Goal: Task Accomplishment & Management: Manage account settings

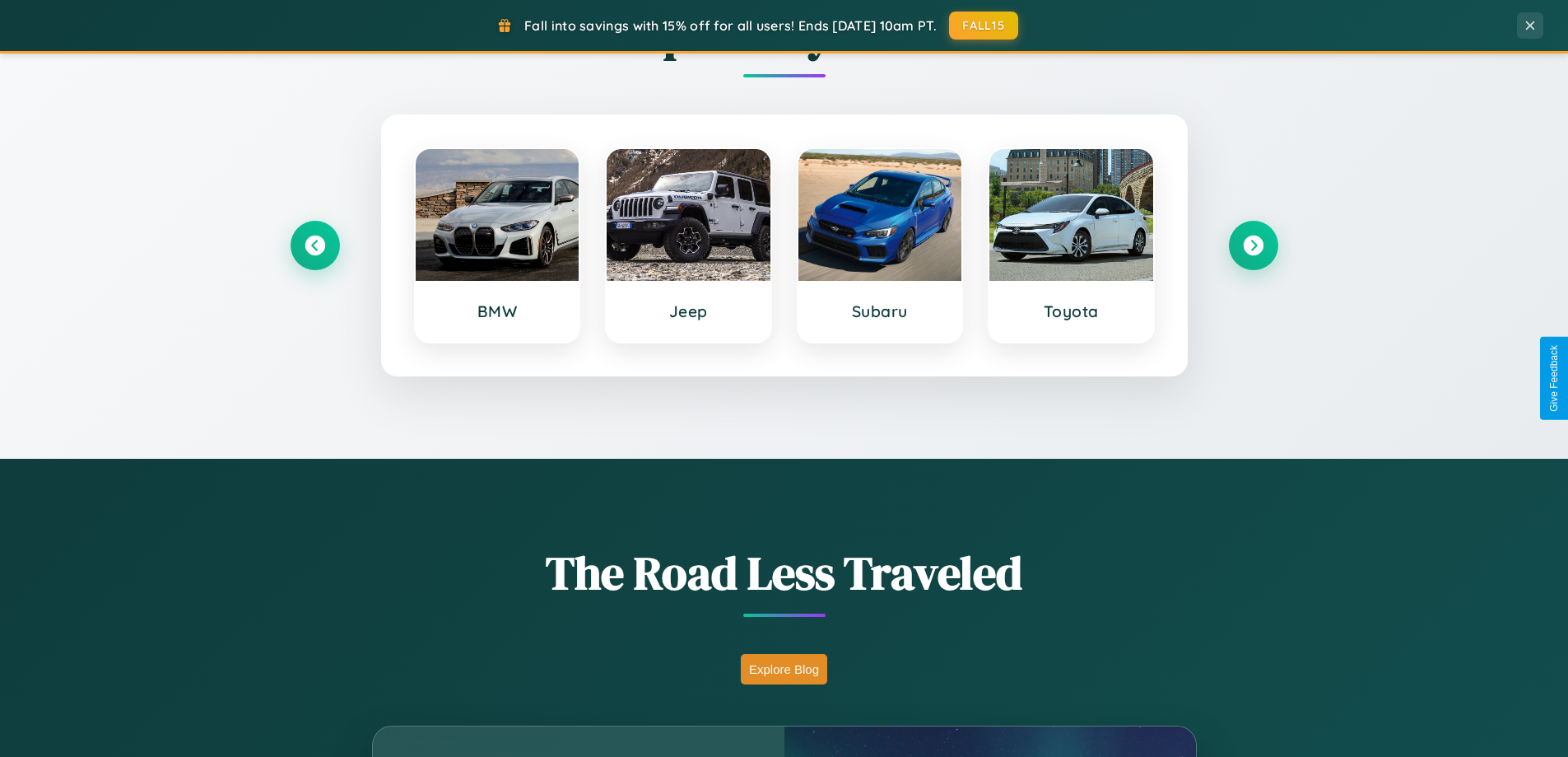
scroll to position [3168, 0]
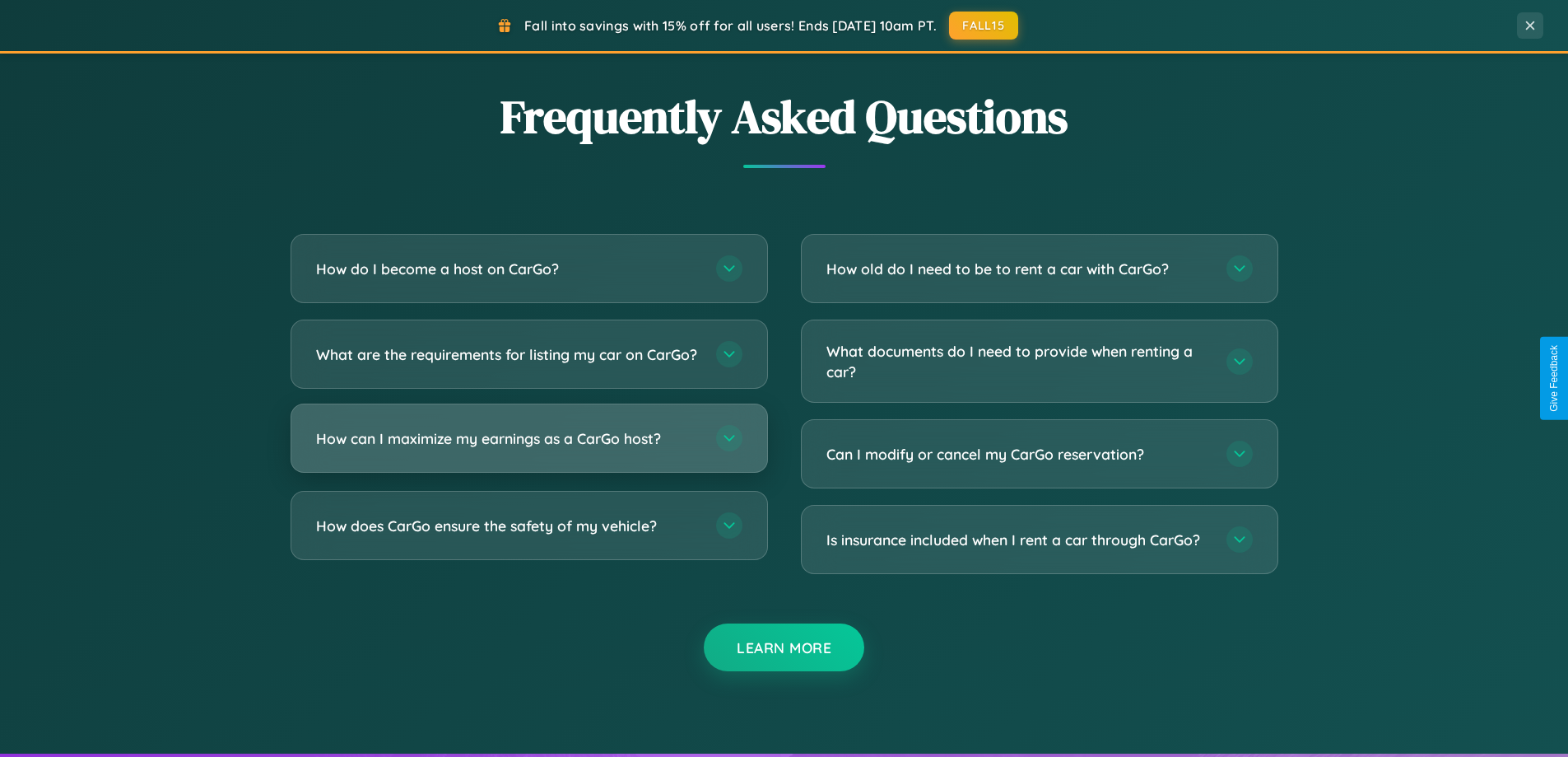
click at [529, 448] on h3 "How can I maximize my earnings as a CarGo host?" at bounding box center [507, 438] width 383 height 21
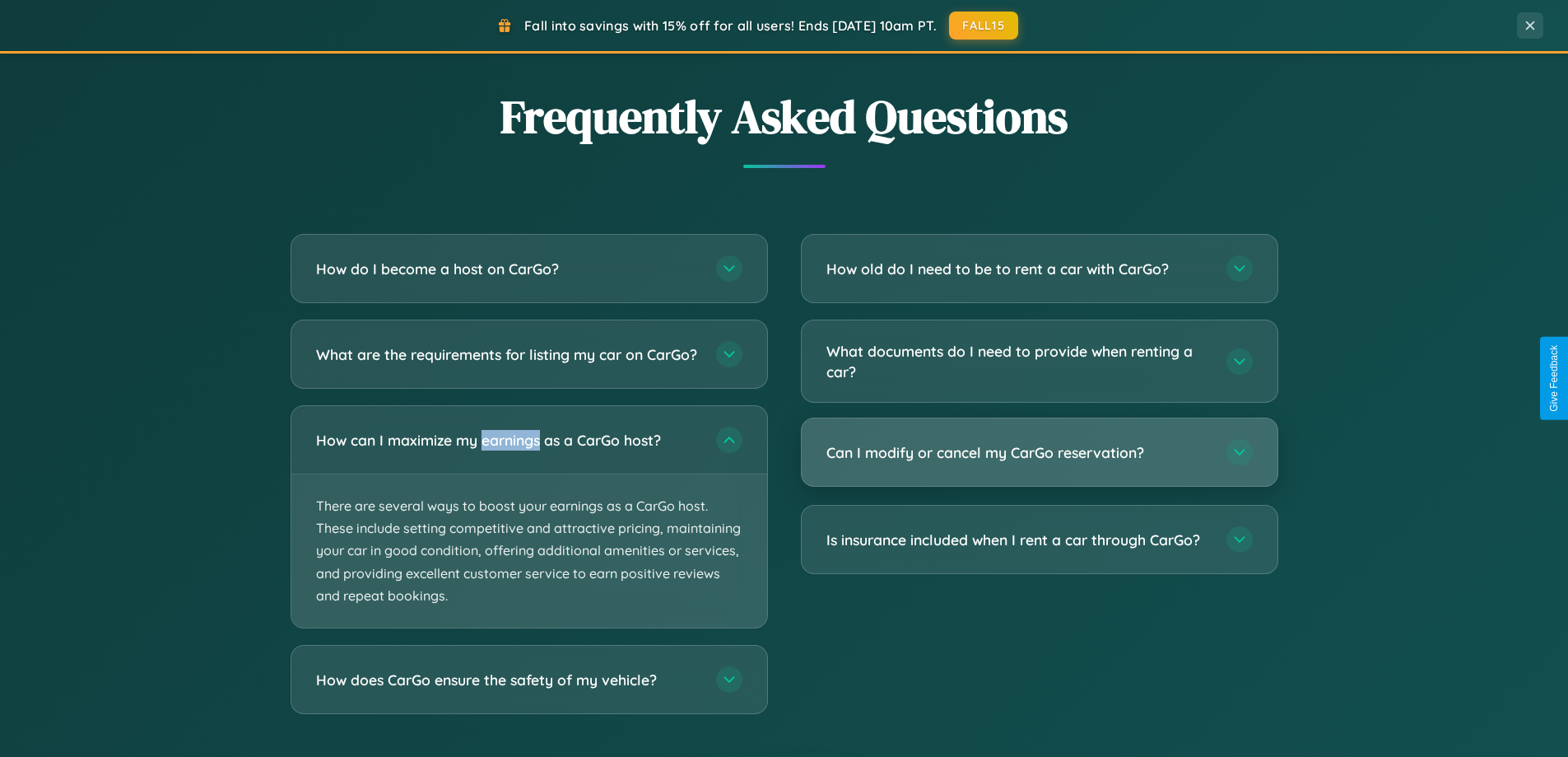
click at [1039, 453] on h3 "Can I modify or cancel my CarGo reservation?" at bounding box center [1018, 452] width 383 height 21
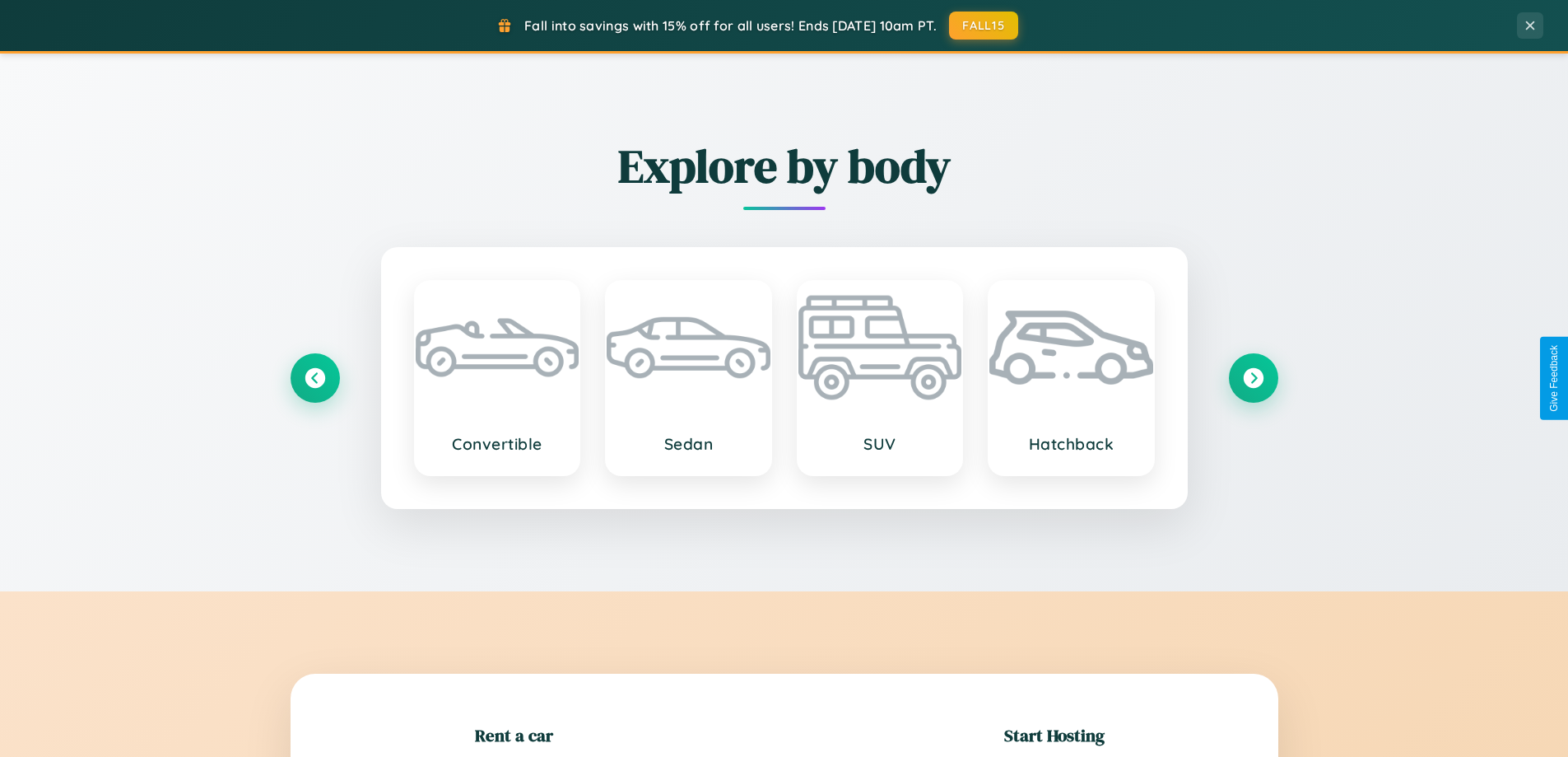
scroll to position [355, 0]
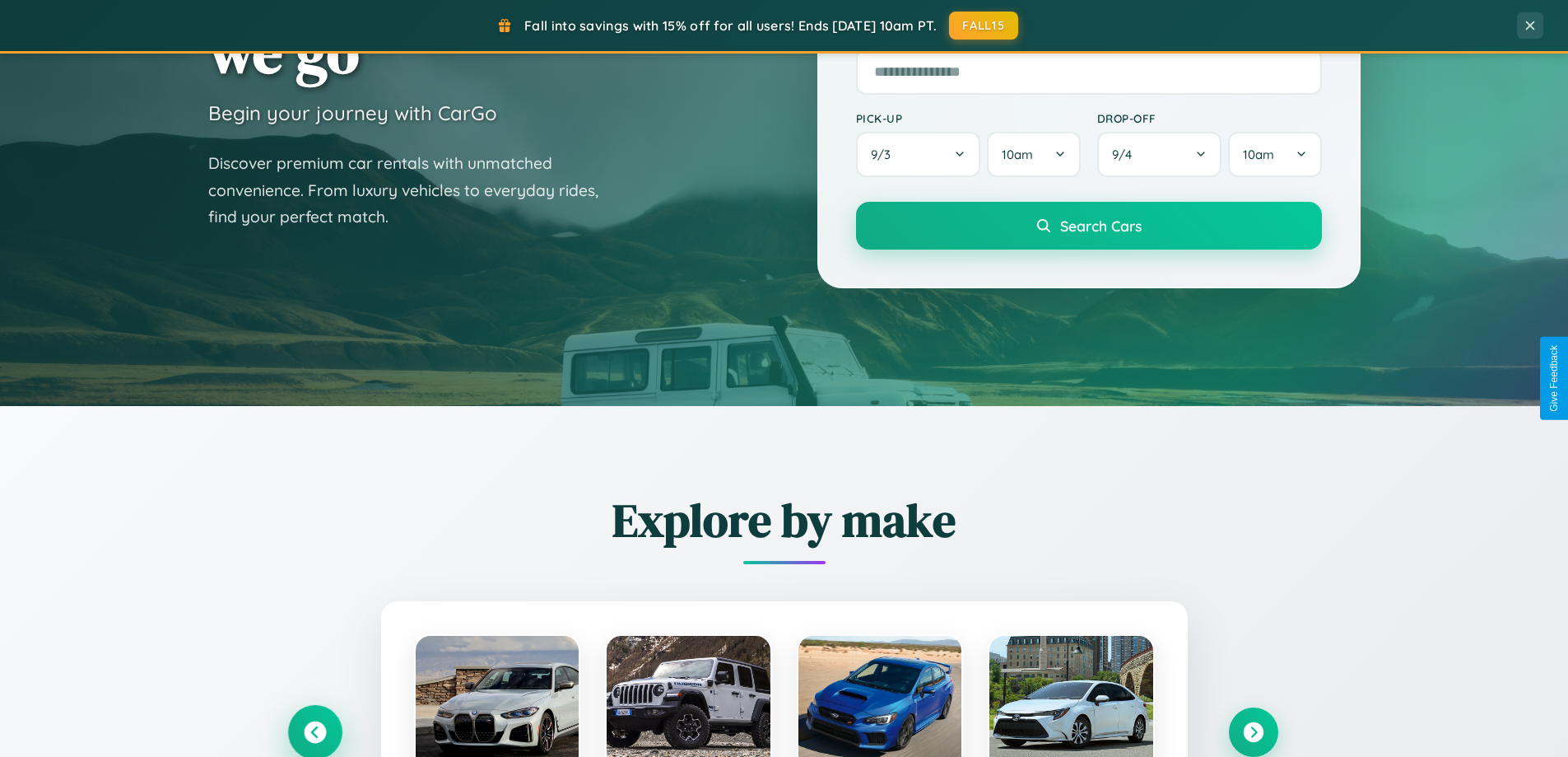
click at [315, 732] on icon at bounding box center [315, 732] width 23 height 23
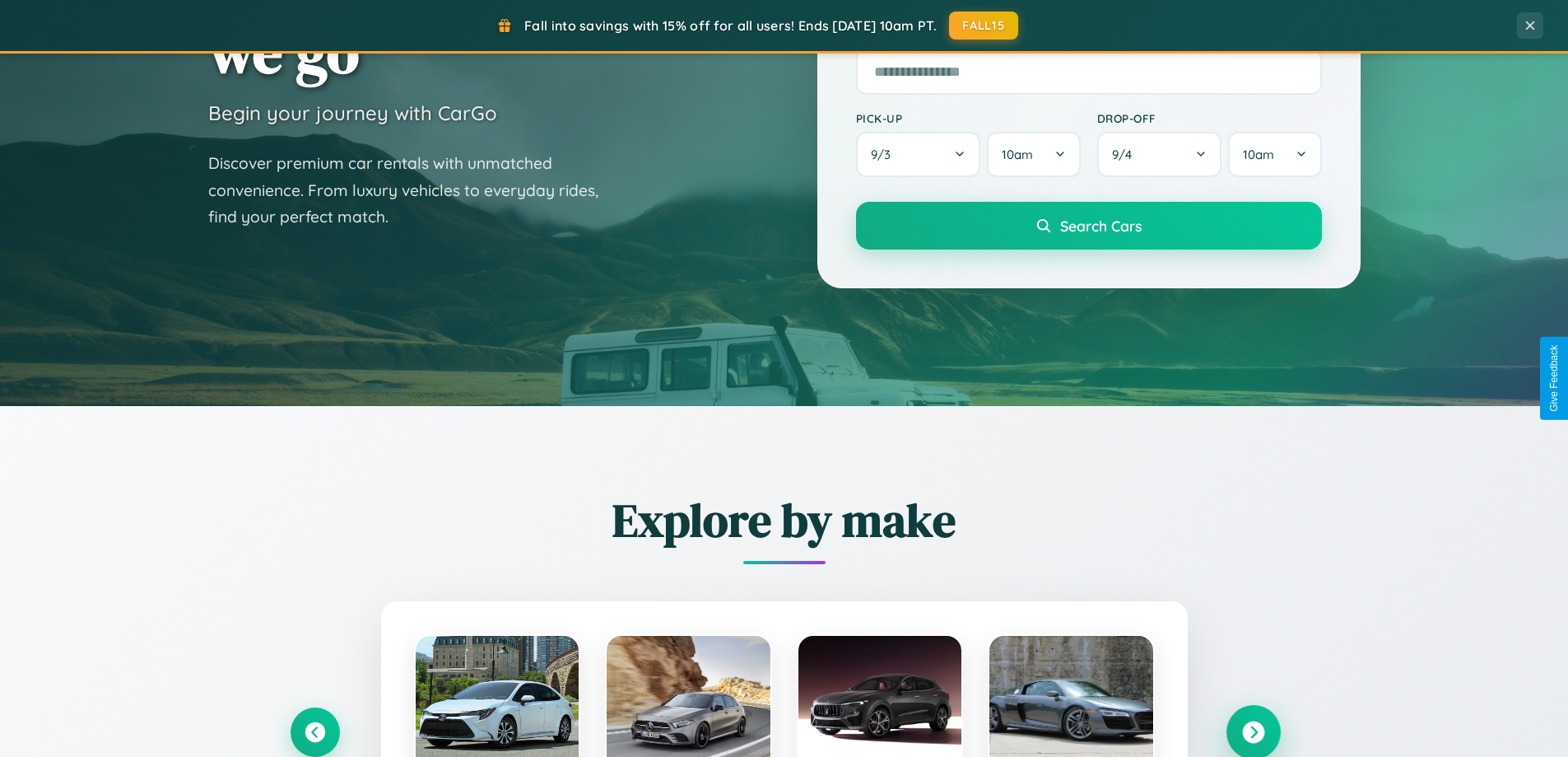
click at [1253, 731] on icon at bounding box center [1253, 732] width 23 height 23
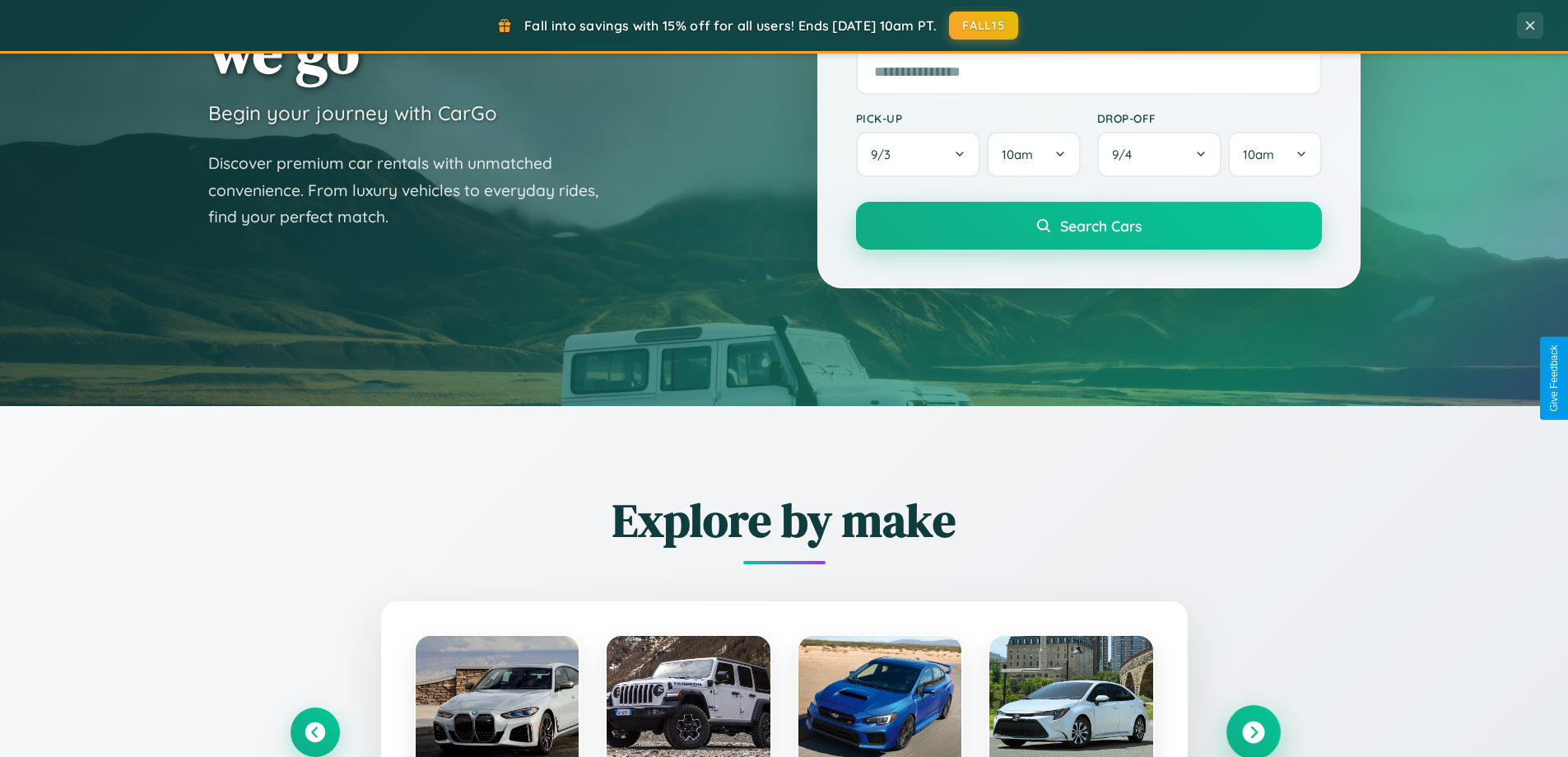
click at [1253, 730] on icon at bounding box center [1253, 732] width 23 height 23
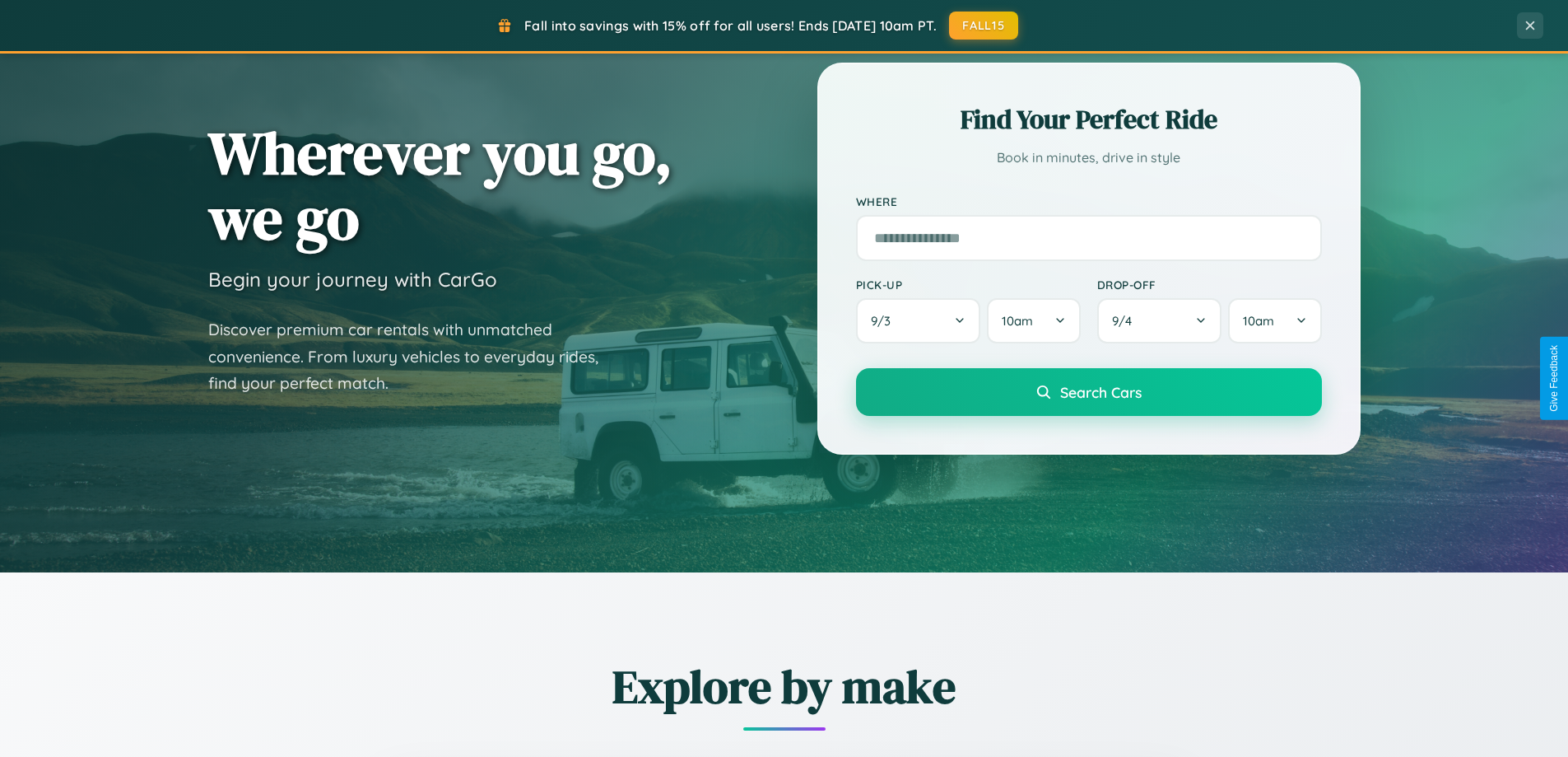
scroll to position [0, 0]
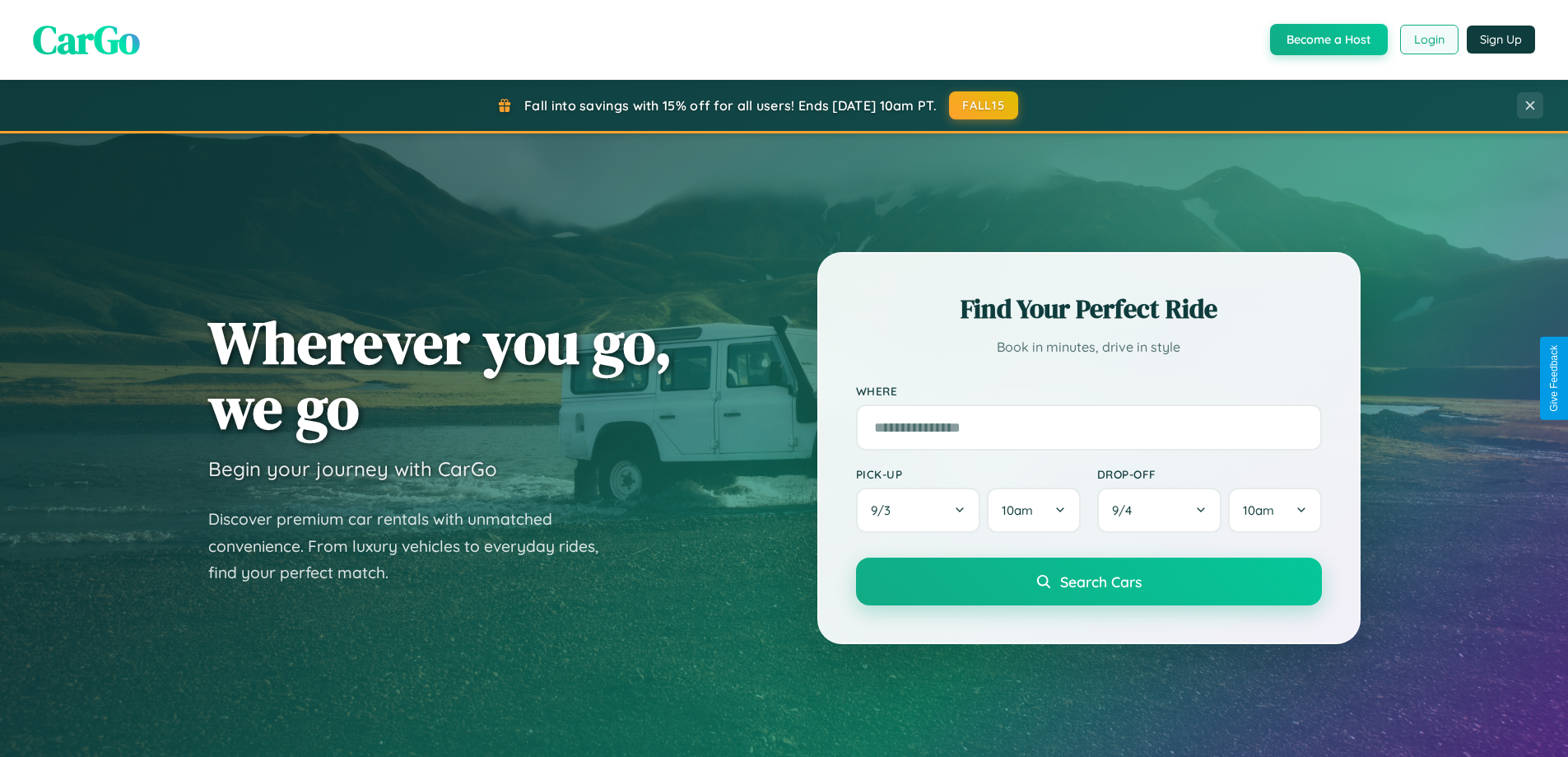
click at [1428, 40] on button "Login" at bounding box center [1429, 39] width 59 height 30
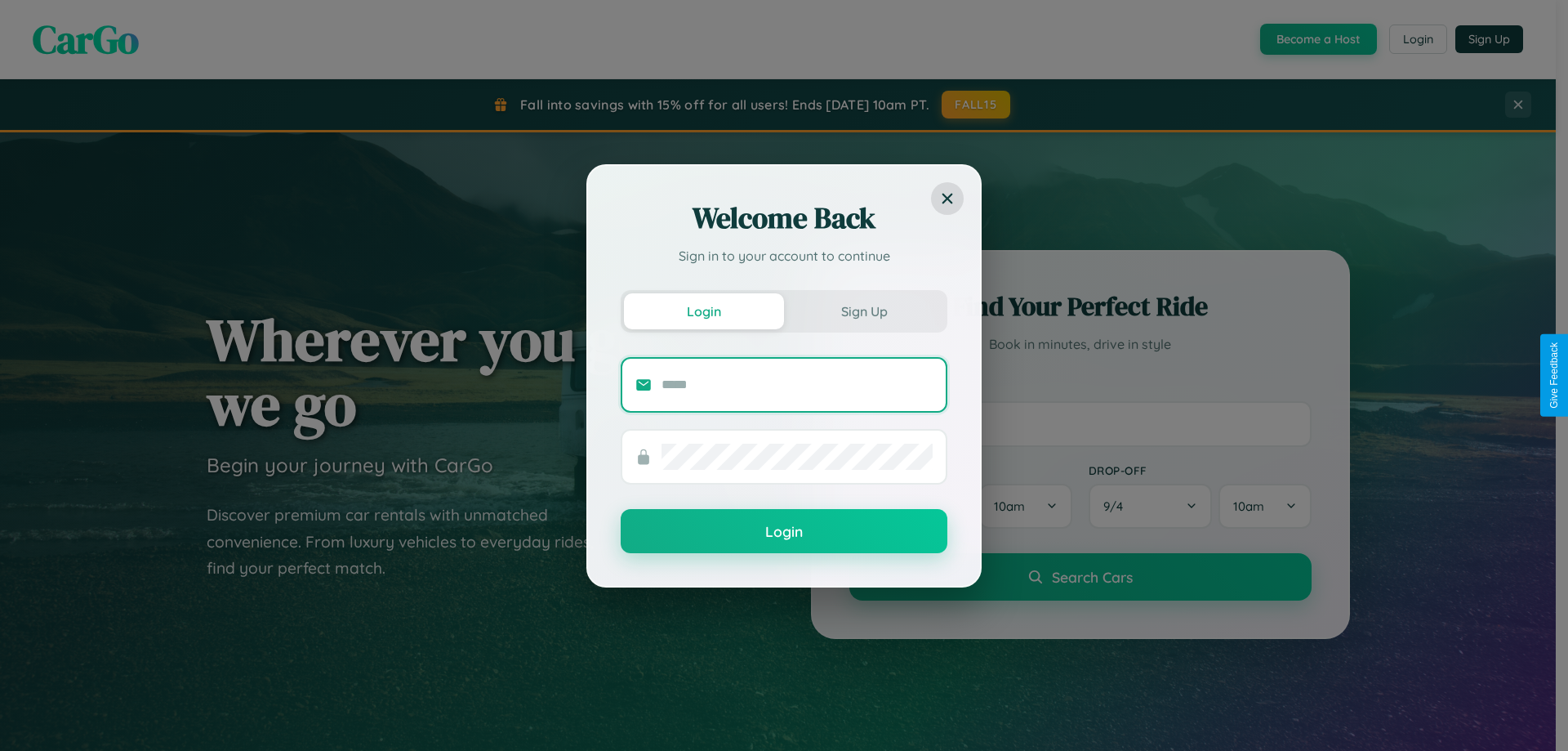
click at [797, 384] on input "text" at bounding box center [797, 384] width 271 height 26
type input "**********"
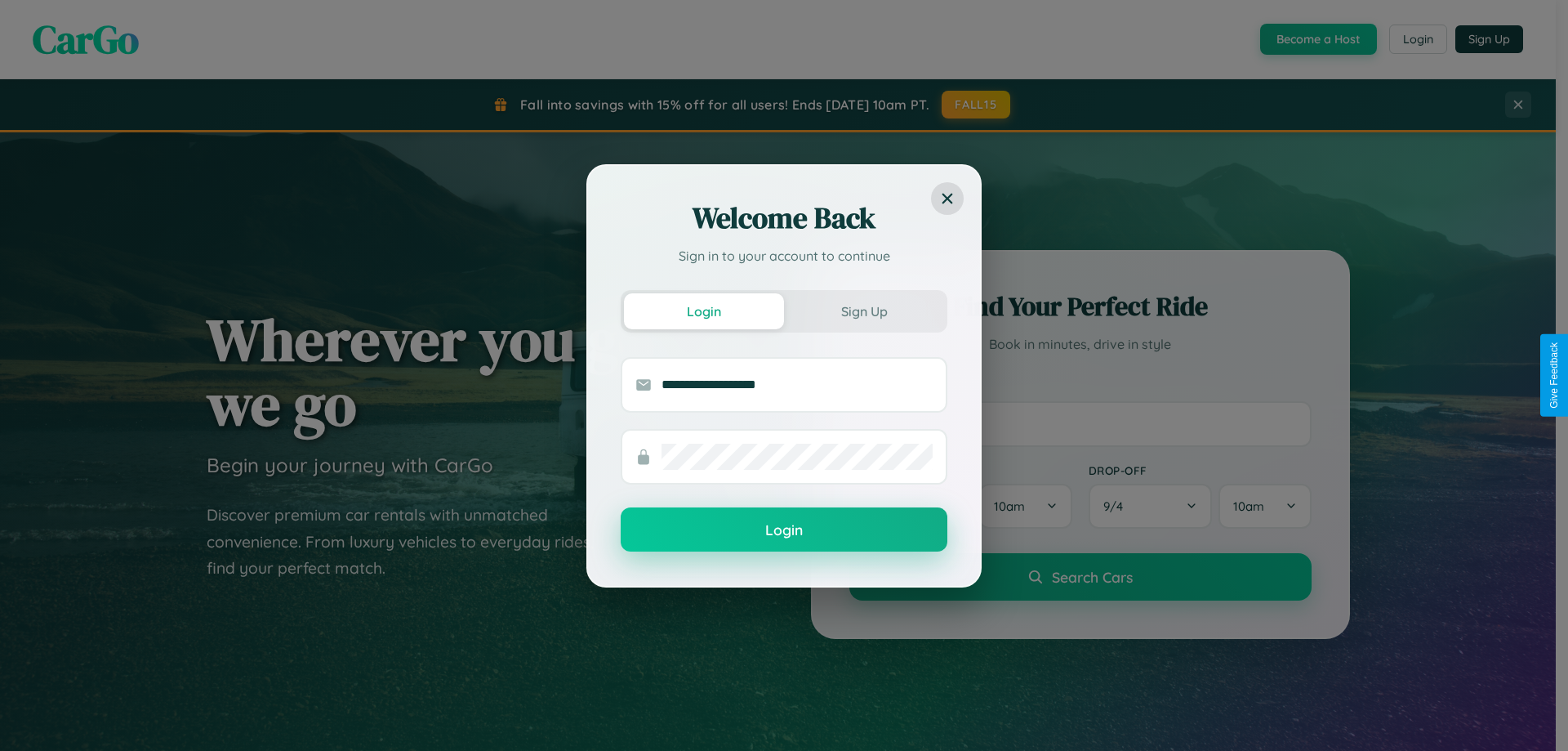
click at [784, 530] on button "Login" at bounding box center [783, 529] width 327 height 44
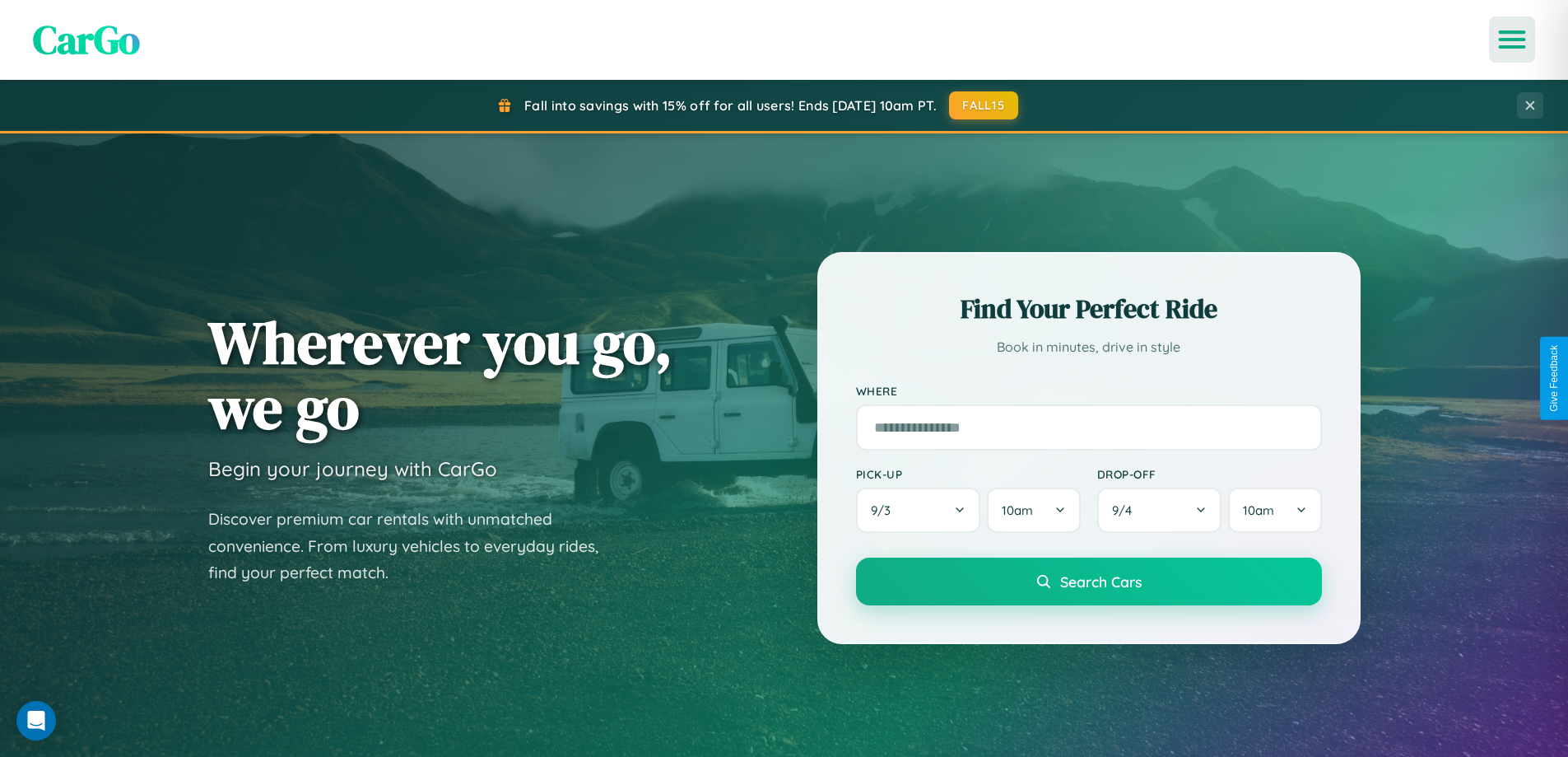
click at [1512, 40] on icon "Open menu" at bounding box center [1512, 40] width 23 height 14
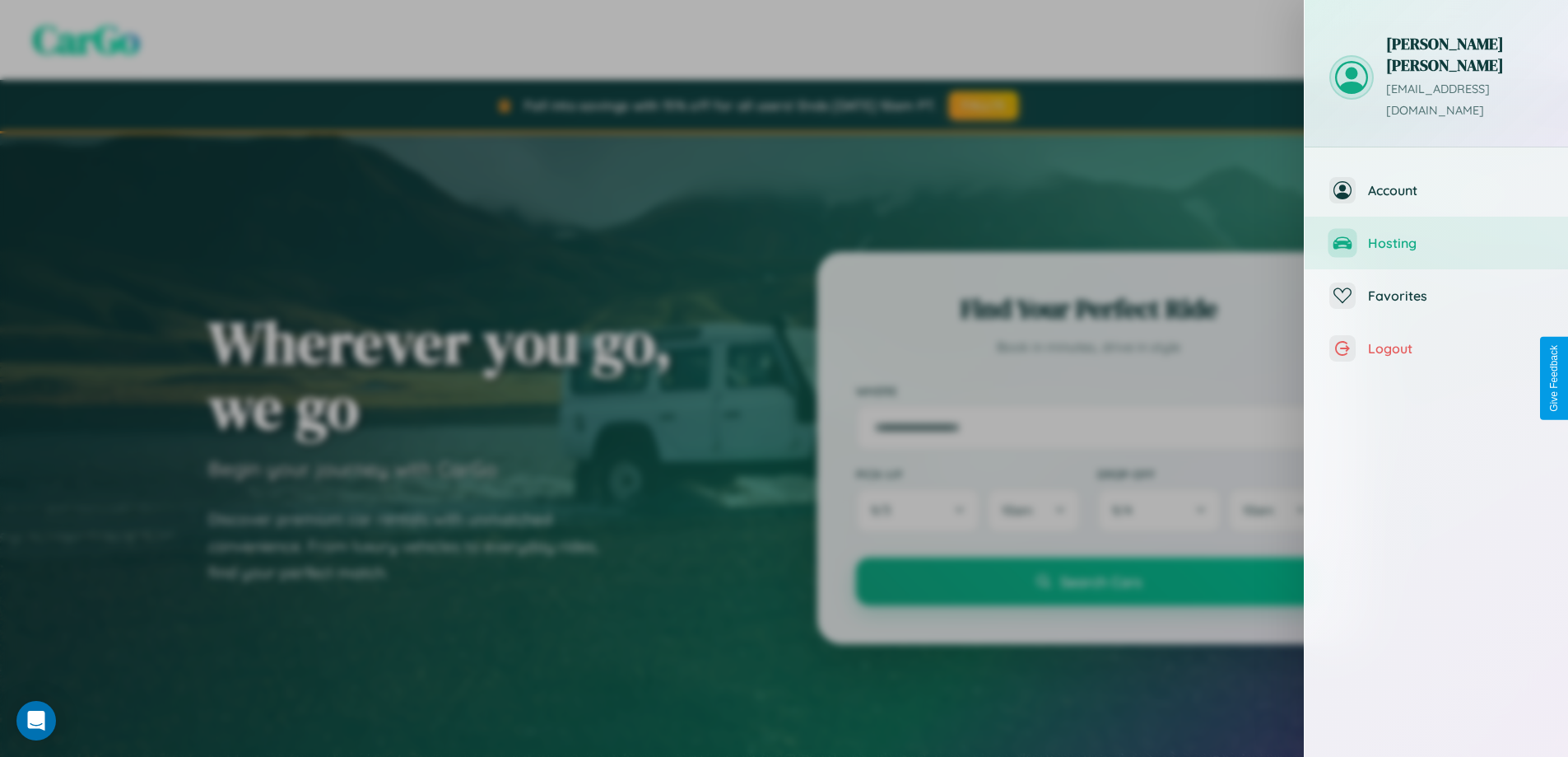
click at [1436, 235] on span "Hosting" at bounding box center [1456, 243] width 175 height 16
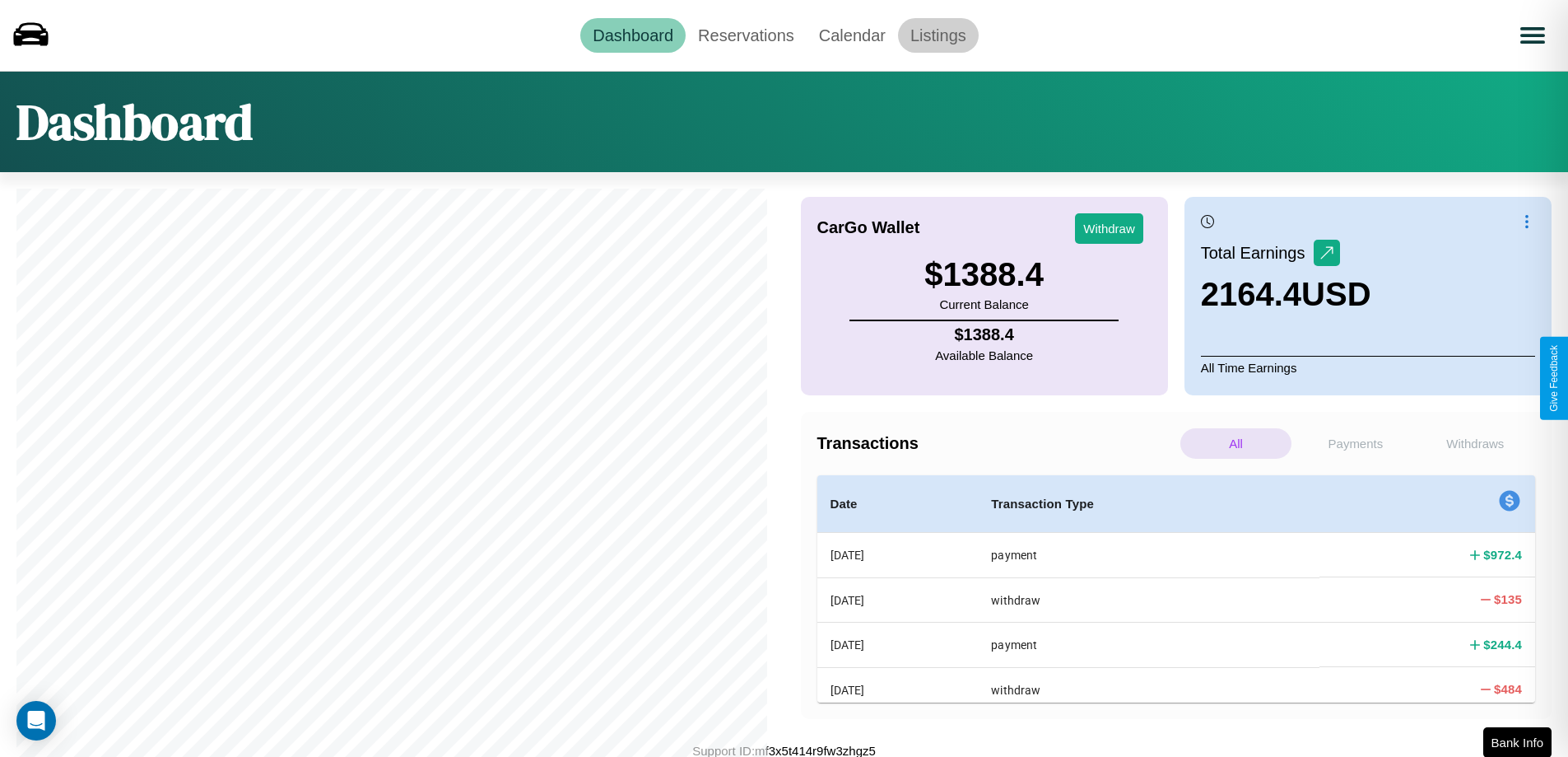
click at [937, 34] on link "Listings" at bounding box center [937, 35] width 80 height 34
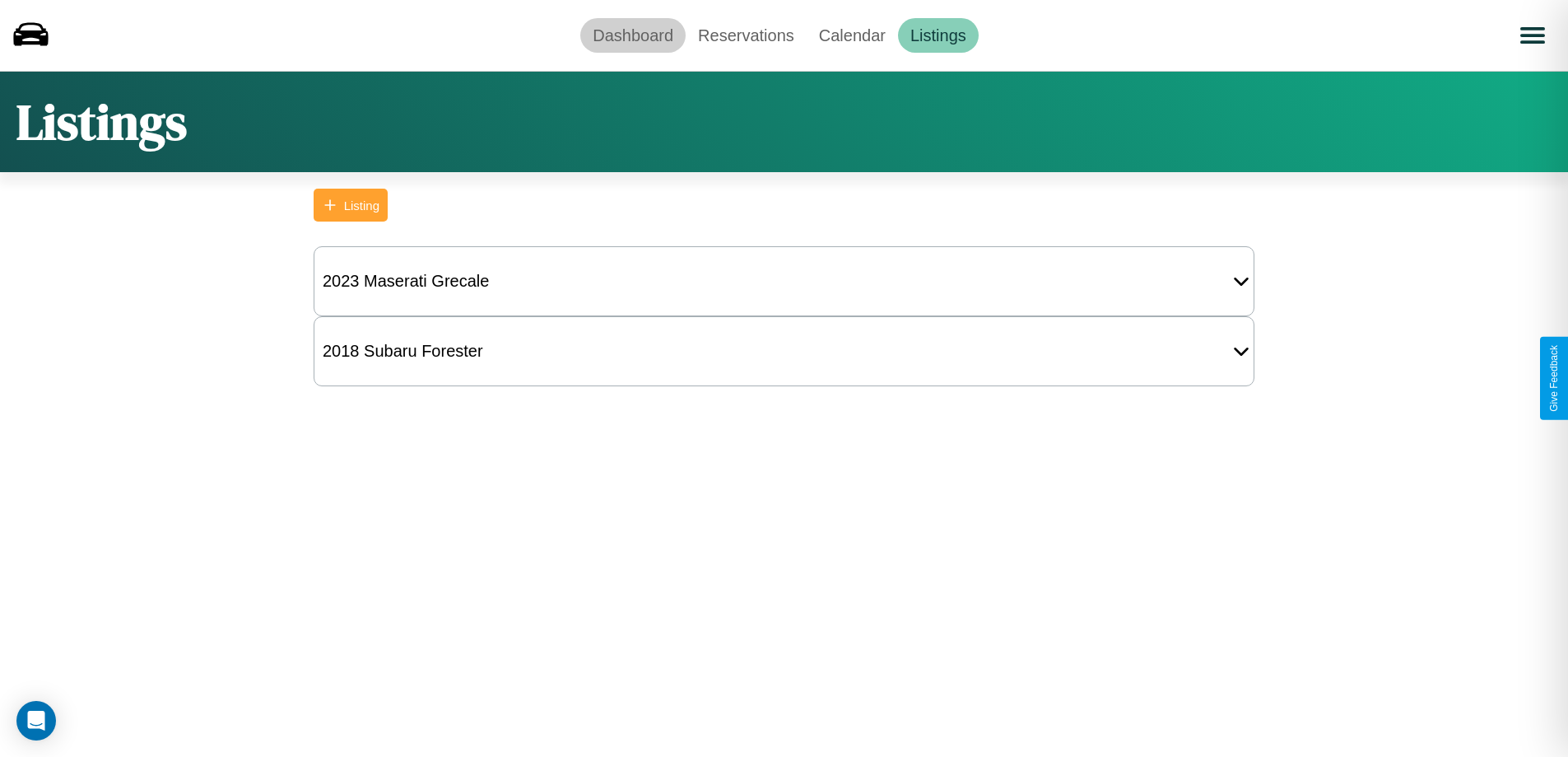
click at [633, 34] on link "Dashboard" at bounding box center [632, 35] width 106 height 34
